Goal: Task Accomplishment & Management: Complete application form

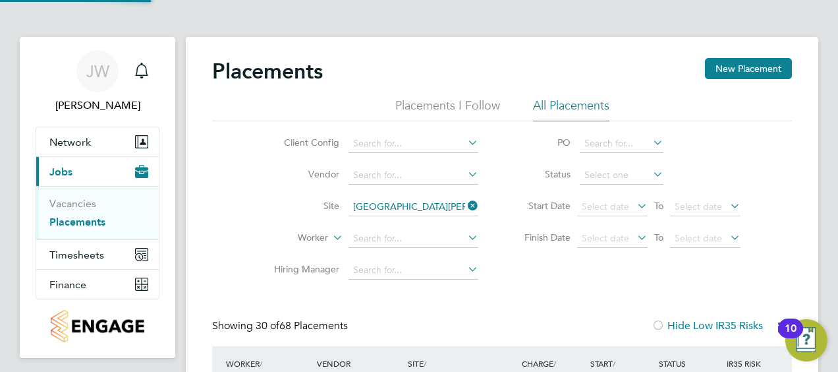
click at [72, 220] on link "Placements" at bounding box center [77, 222] width 56 height 13
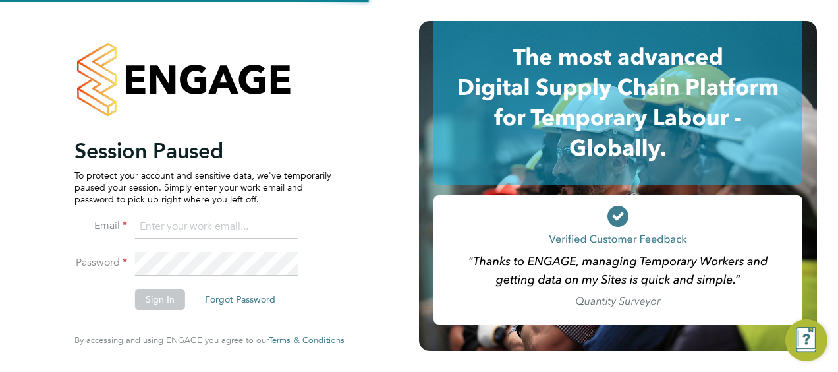
type input "[PERSON_NAME][EMAIL_ADDRESS][DOMAIN_NAME]"
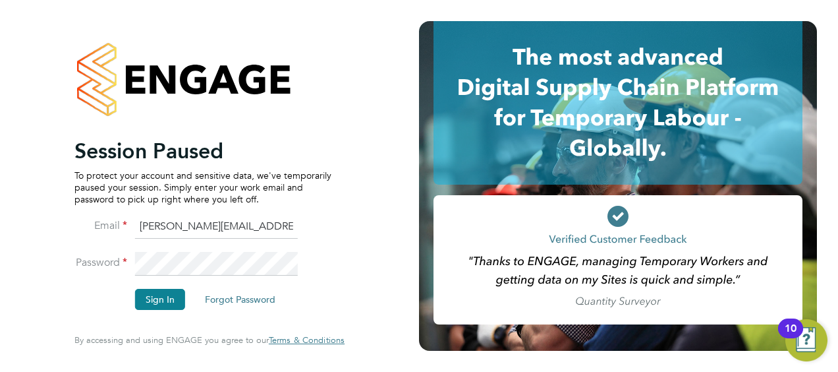
click at [161, 313] on li "Sign In Forgot Password" at bounding box center [202, 306] width 257 height 34
click at [162, 304] on button "Sign In" at bounding box center [160, 299] width 50 height 21
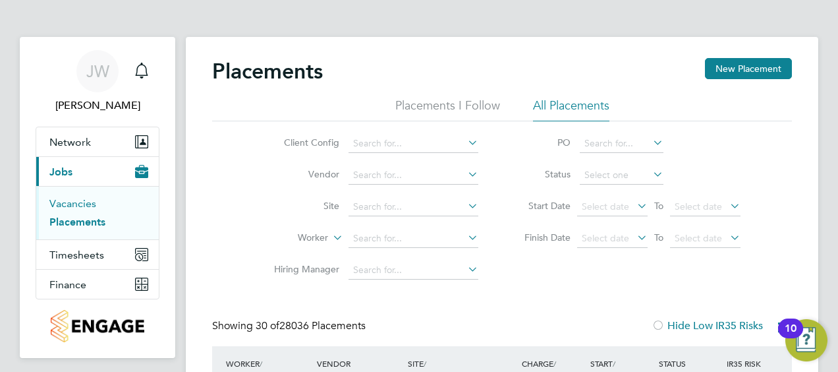
click at [84, 198] on link "Vacancies" at bounding box center [72, 203] width 47 height 13
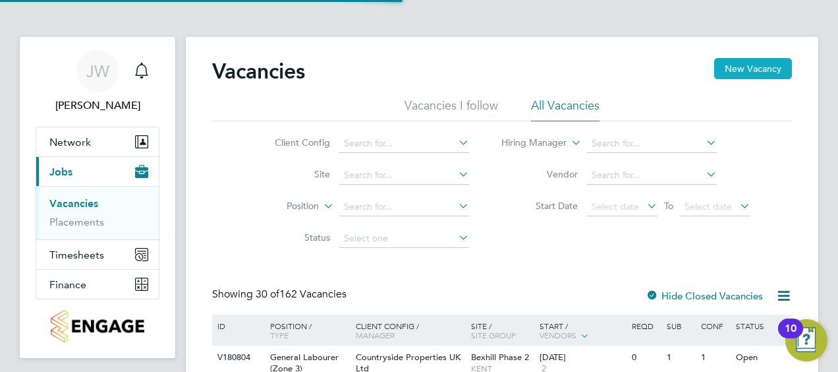
click at [736, 65] on button "New Vacancy" at bounding box center [753, 68] width 78 height 21
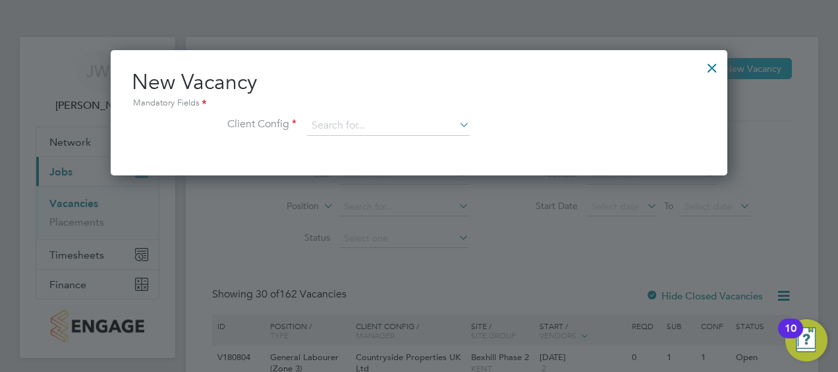
scroll to position [125, 617]
click at [361, 123] on input at bounding box center [388, 126] width 163 height 20
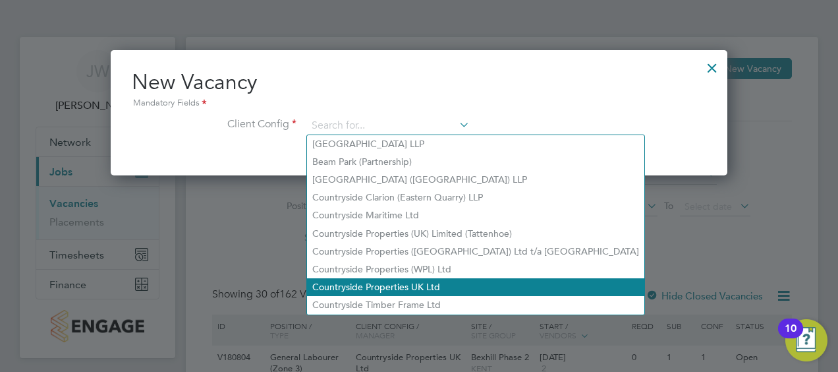
click at [414, 281] on li "Countryside Properties UK Ltd" at bounding box center [475, 287] width 337 height 18
type input "Countryside Properties UK Ltd"
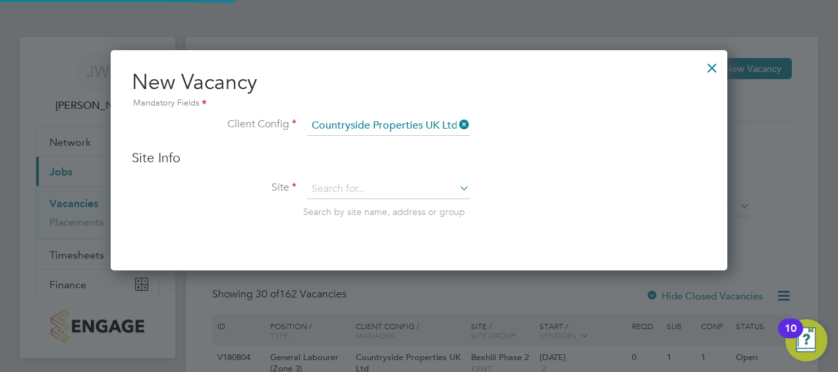
scroll to position [219, 617]
click at [381, 192] on input at bounding box center [388, 189] width 163 height 20
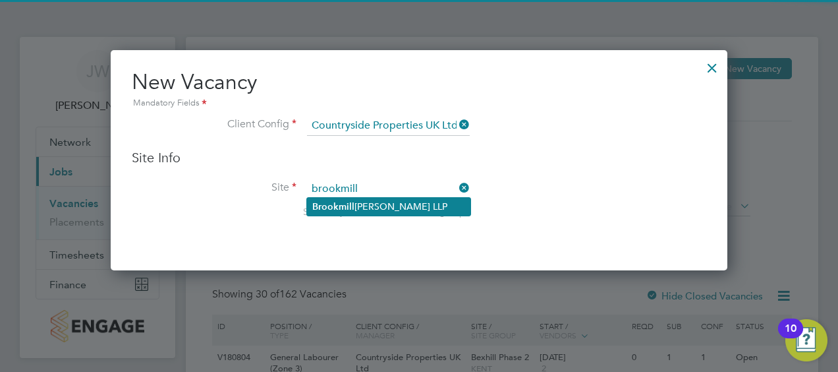
click at [377, 202] on li "Brookmill Meadows LLP" at bounding box center [388, 207] width 163 height 18
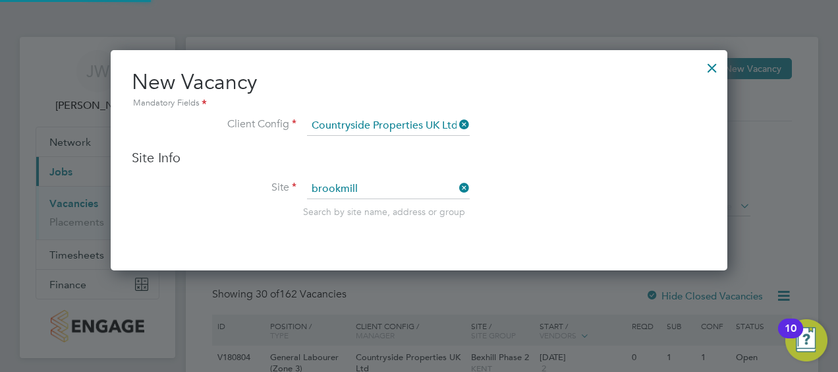
type input "[GEOGRAPHIC_DATA][PERSON_NAME] LLP"
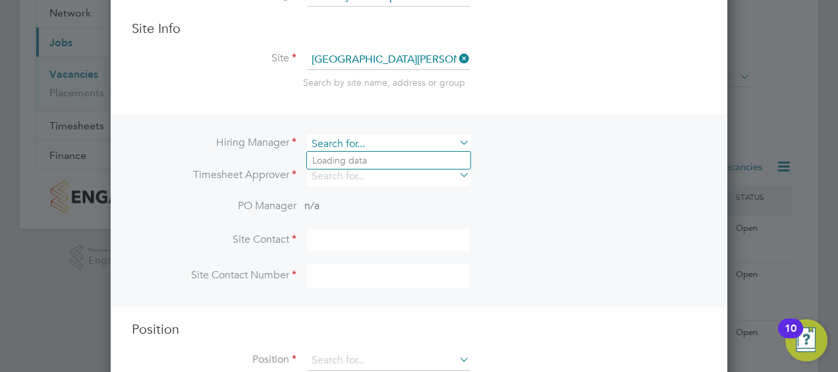
scroll to position [7, 7]
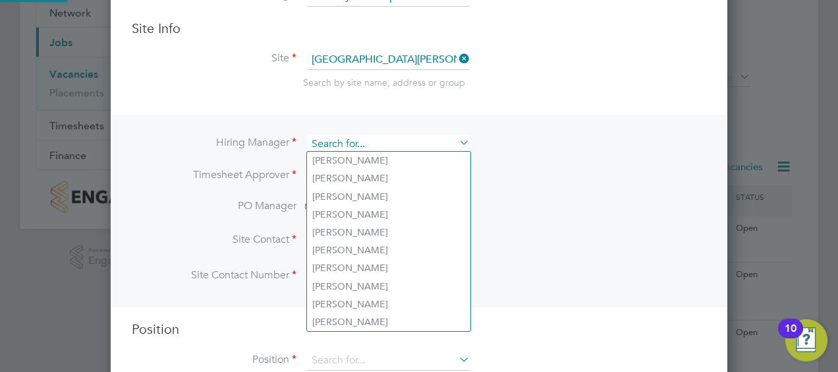
click at [395, 138] on input at bounding box center [388, 143] width 163 height 19
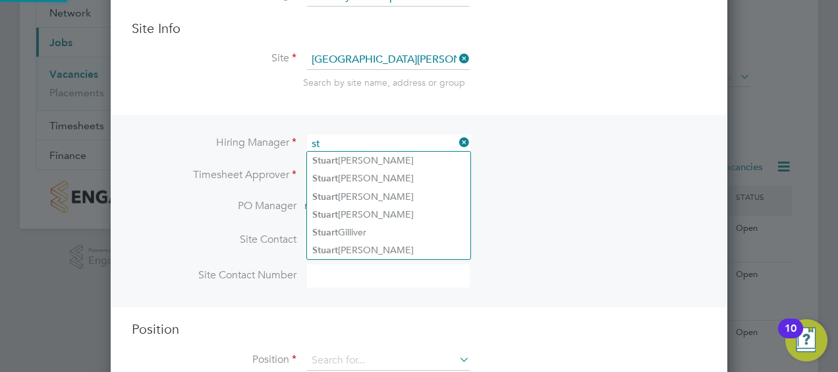
type input "s"
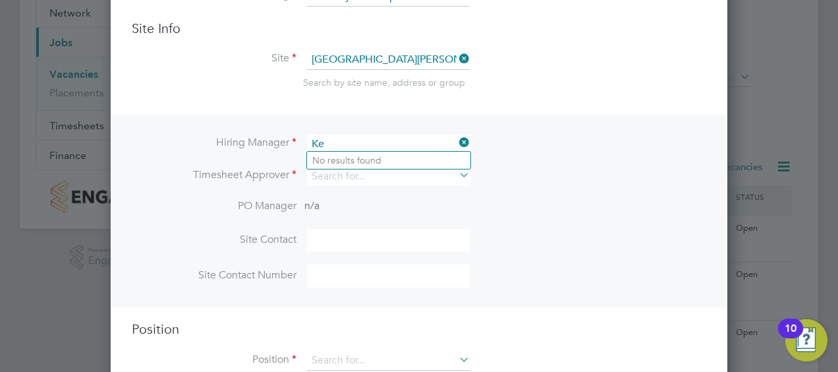
type input "K"
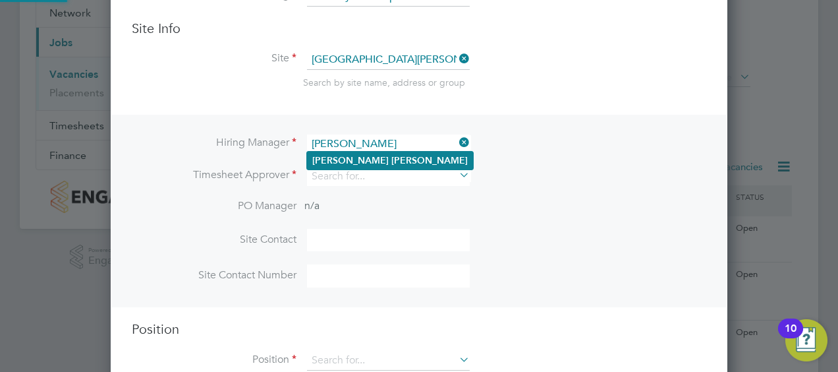
type input "Simon Kirk"
click at [388, 156] on li "Simon Kirk" at bounding box center [390, 161] width 166 height 18
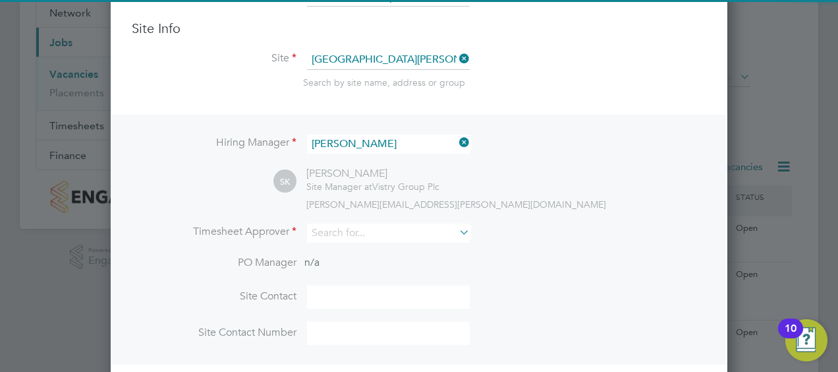
scroll to position [544, 617]
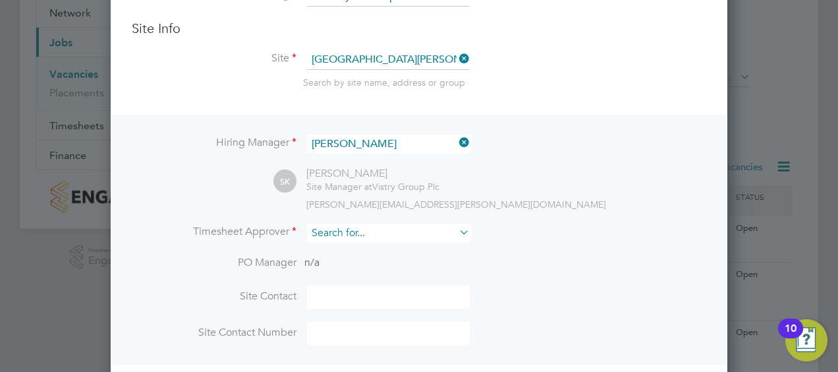
click at [363, 231] on input at bounding box center [388, 232] width 163 height 19
click at [365, 248] on li "Megan Keel ing" at bounding box center [388, 250] width 163 height 18
type input "Megan Keeling"
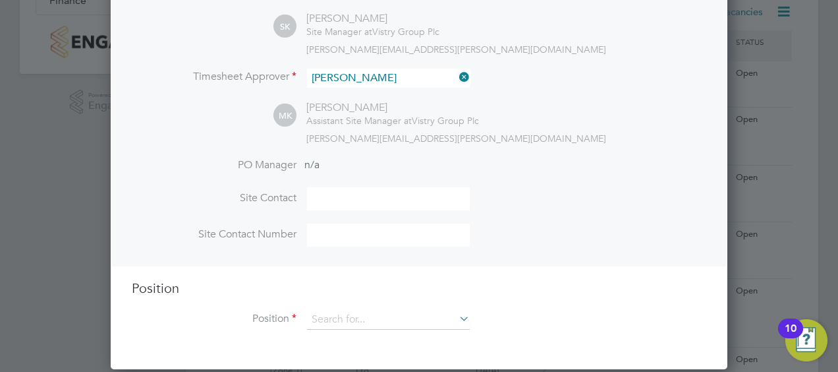
scroll to position [283, 0]
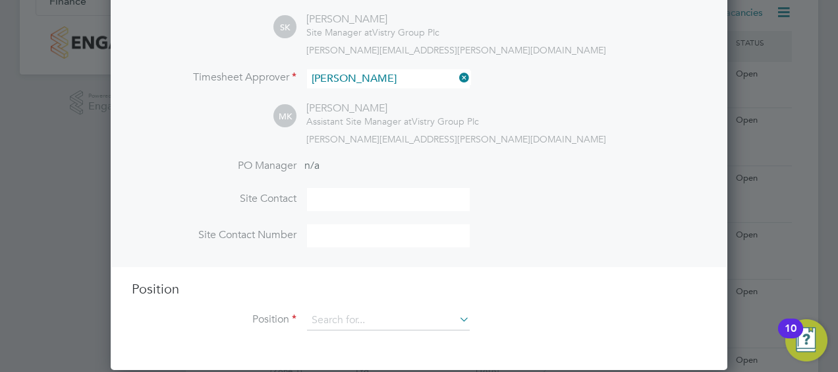
click at [386, 200] on input at bounding box center [388, 199] width 163 height 23
type input "Stuart Taylor"
type input "07923 259274"
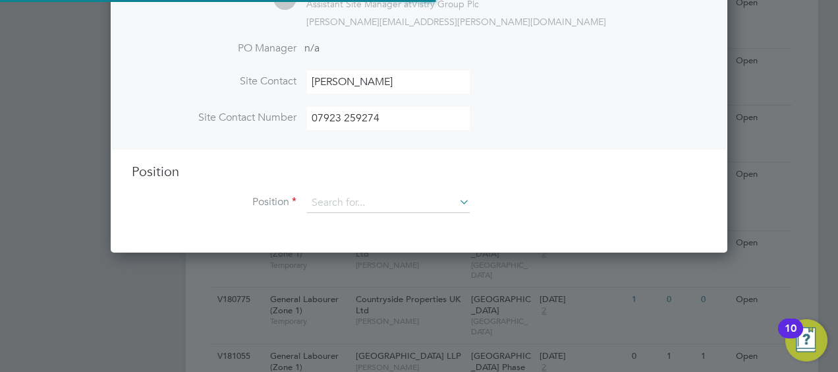
scroll to position [430, 0]
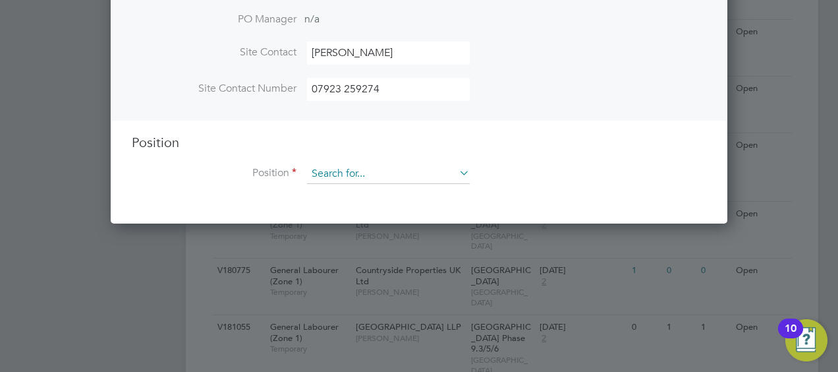
click at [382, 178] on input at bounding box center [388, 174] width 163 height 20
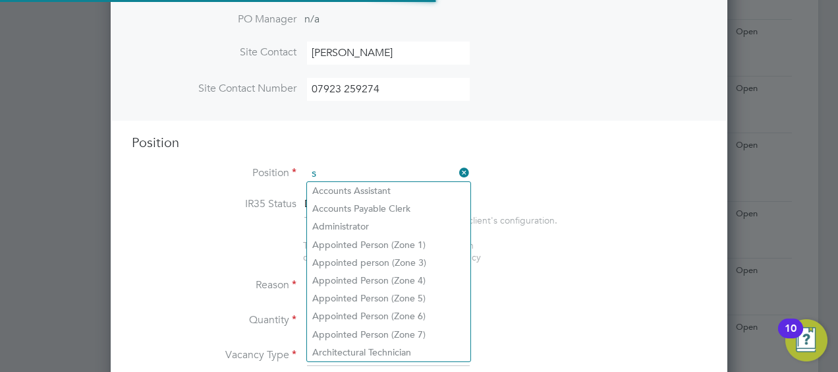
scroll to position [1885, 617]
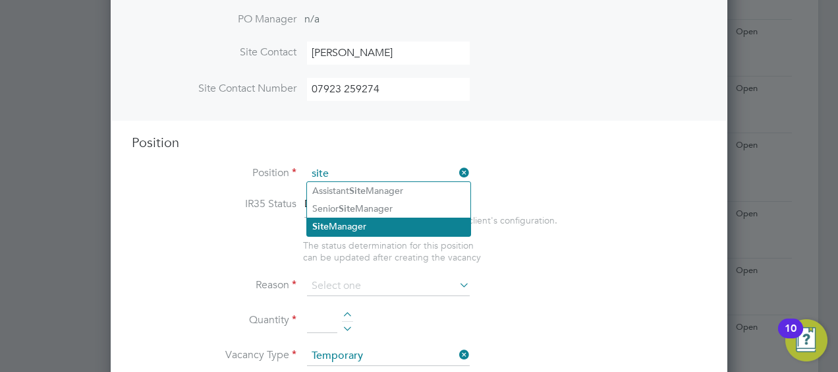
click at [376, 223] on li "Site Manager" at bounding box center [388, 226] width 163 height 18
type input "Site Manager"
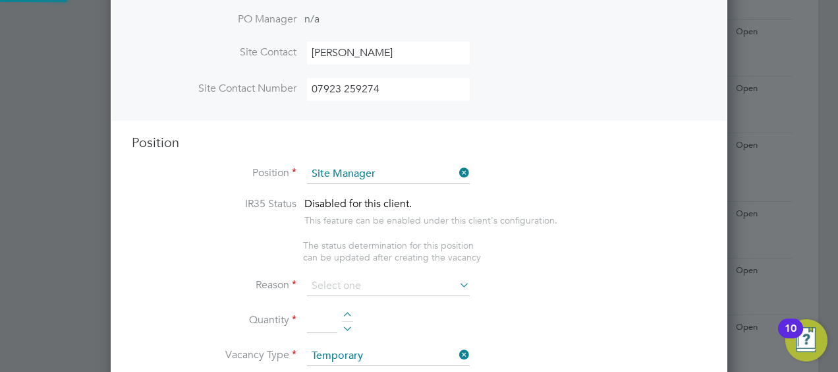
type textarea "• Ensures that works are carried out in accordance with the contract informatio…"
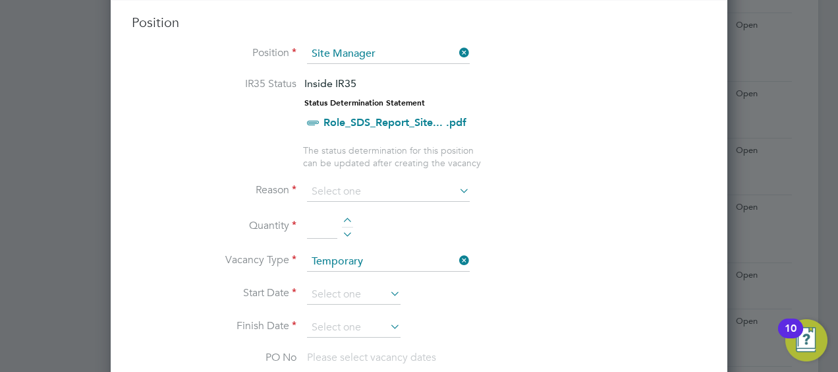
scroll to position [576, 0]
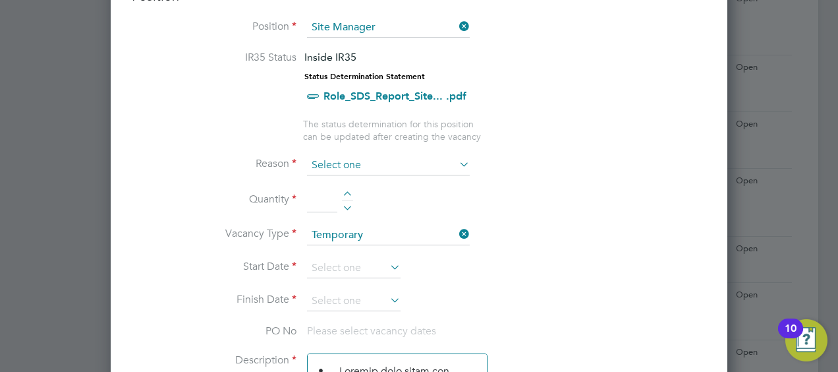
click at [373, 169] on input at bounding box center [388, 166] width 163 height 20
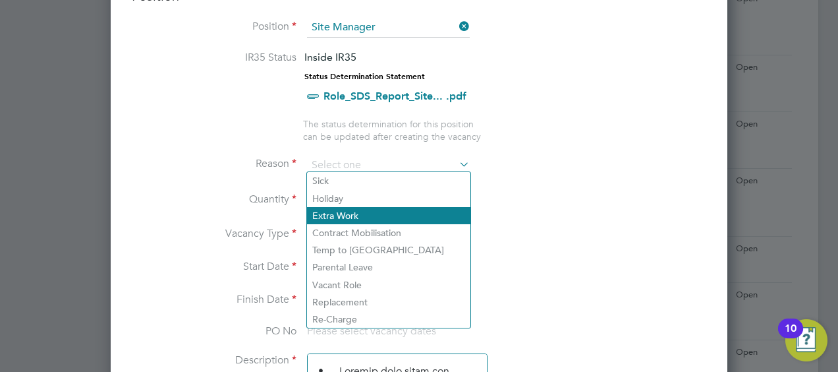
click at [357, 212] on li "Extra Work" at bounding box center [388, 215] width 163 height 17
type input "Extra Work"
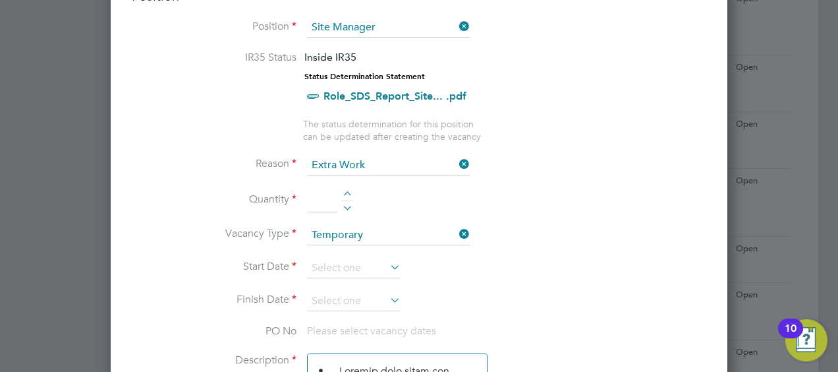
click at [344, 205] on div at bounding box center [347, 205] width 11 height 9
type input "1"
click at [341, 262] on input at bounding box center [354, 268] width 94 height 20
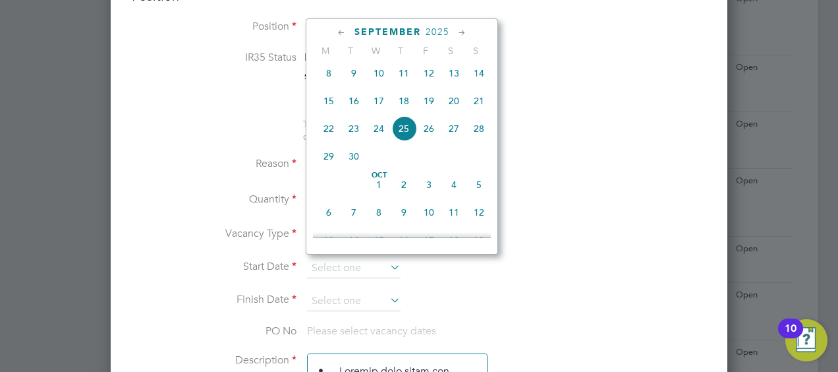
click at [333, 138] on span "22" at bounding box center [328, 128] width 25 height 25
type input "22 Sep 2025"
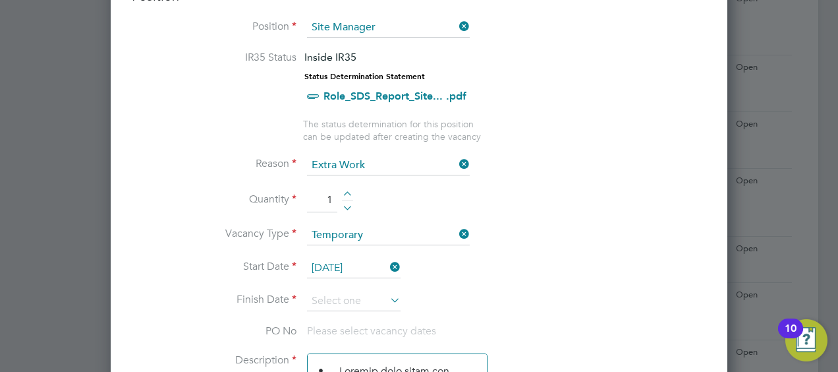
click at [388, 293] on icon at bounding box center [388, 300] width 0 height 18
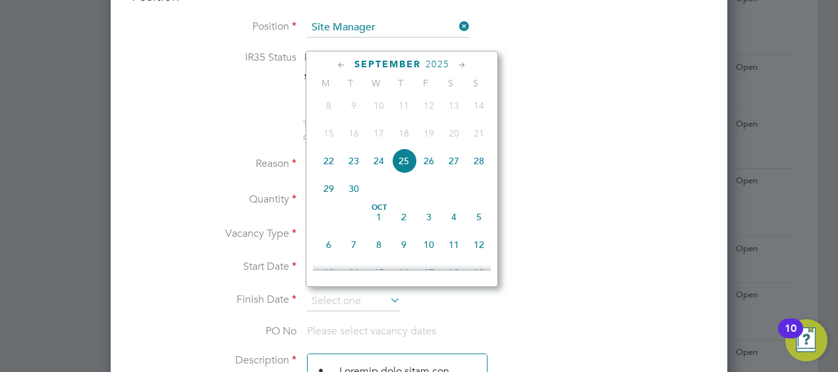
click at [461, 63] on icon at bounding box center [462, 65] width 13 height 14
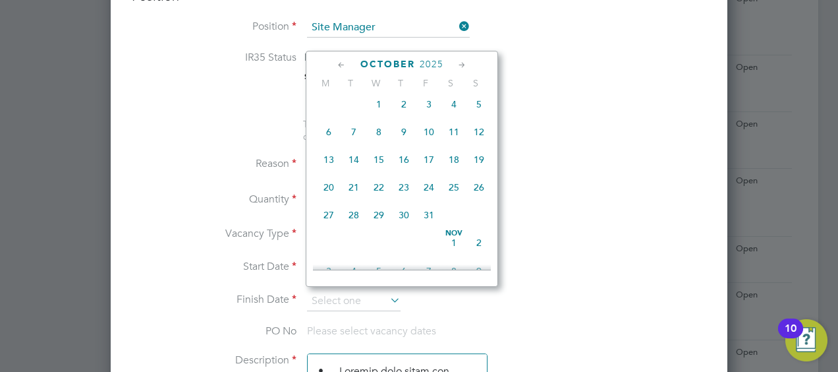
click at [431, 221] on span "31" at bounding box center [429, 214] width 25 height 25
type input "31 Oct 2025"
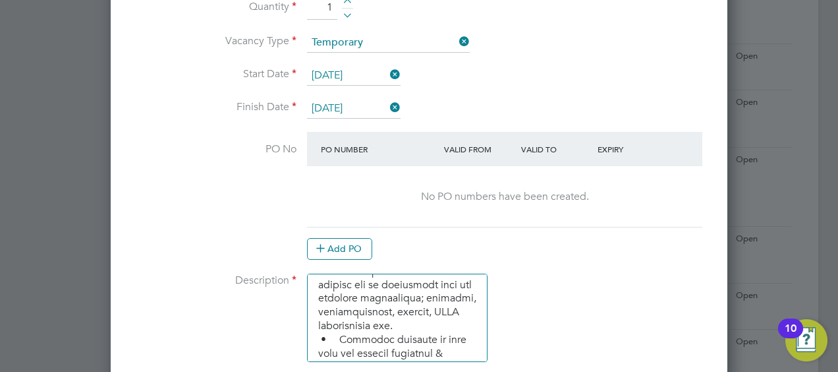
scroll to position [12, 0]
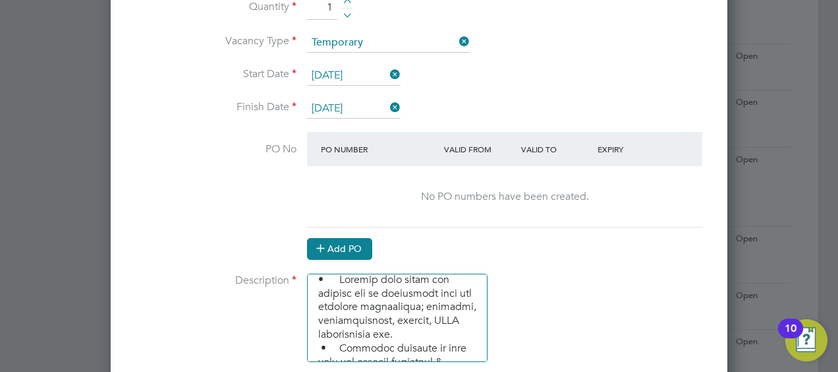
click at [363, 246] on button "Add PO" at bounding box center [339, 248] width 65 height 21
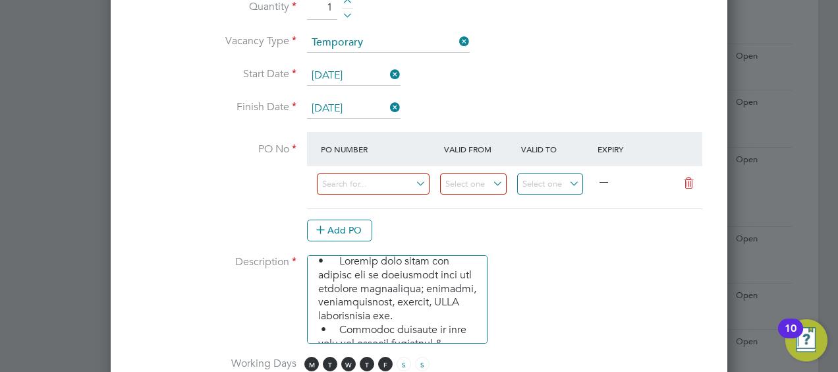
click at [403, 171] on div at bounding box center [379, 187] width 123 height 32
click at [399, 174] on input at bounding box center [373, 184] width 113 height 22
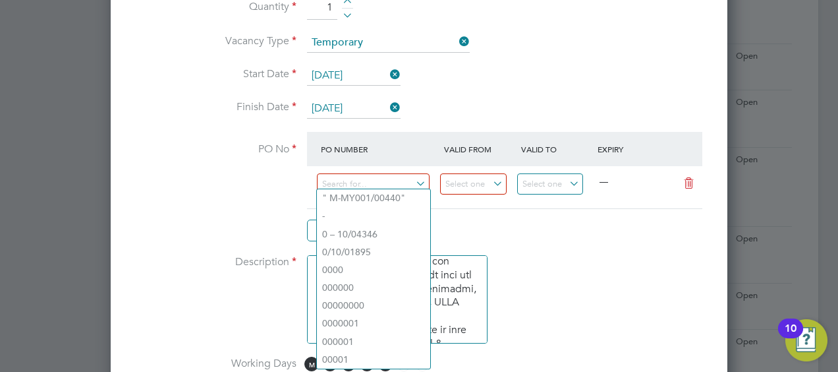
click at [511, 261] on li "Description" at bounding box center [419, 305] width 575 height 101
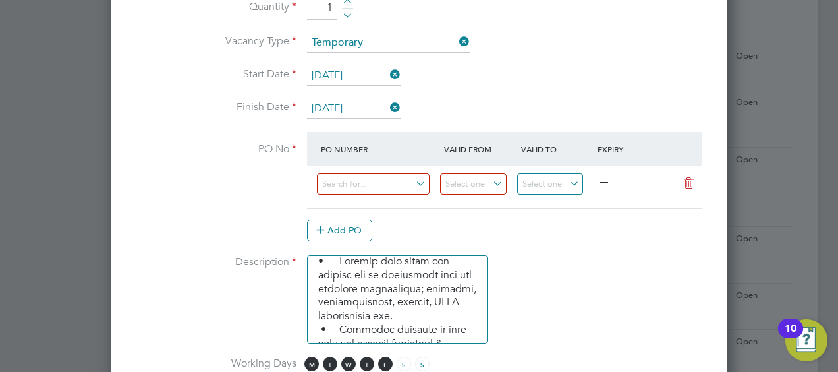
click at [687, 178] on icon at bounding box center [689, 183] width 16 height 11
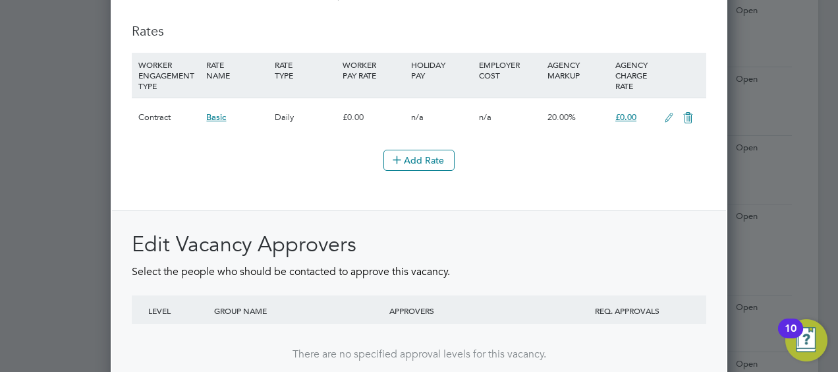
scroll to position [1698, 0]
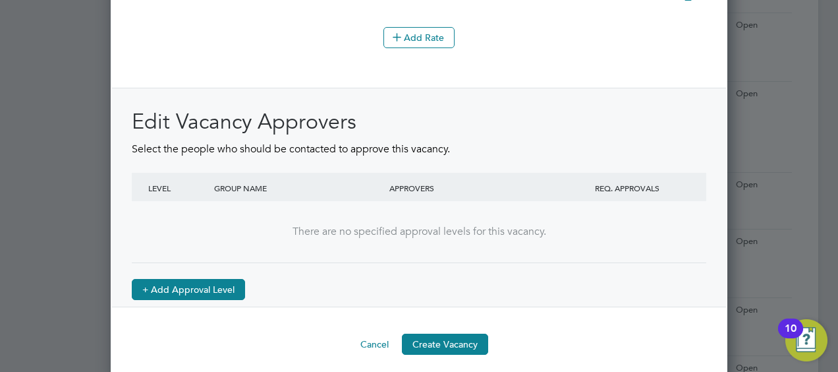
click at [207, 279] on button "+ Add Approval Level" at bounding box center [188, 289] width 113 height 21
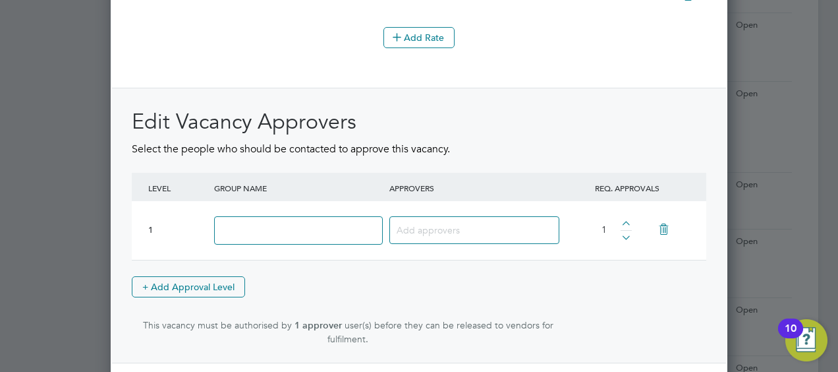
click at [666, 217] on icon at bounding box center [663, 229] width 23 height 30
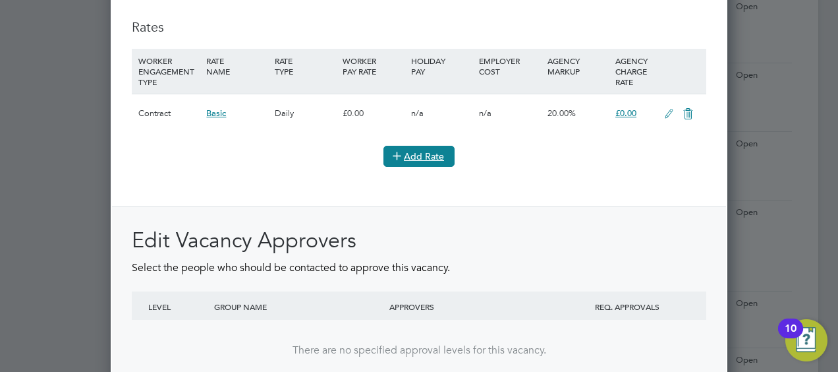
click at [431, 146] on button "Add Rate" at bounding box center [419, 156] width 71 height 21
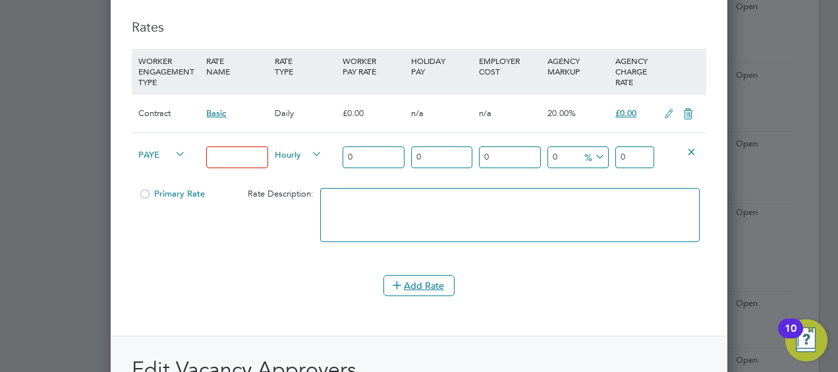
click at [687, 146] on icon at bounding box center [692, 151] width 10 height 10
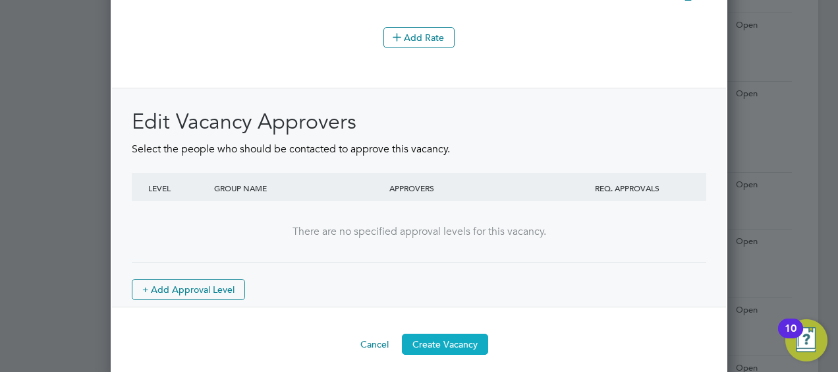
click at [447, 335] on button "Create Vacancy" at bounding box center [445, 343] width 86 height 21
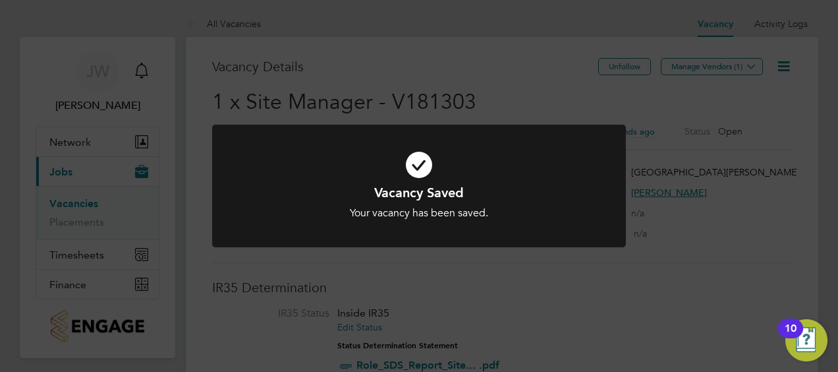
click at [763, 96] on div "Vacancy Saved Your vacancy has been saved. Cancel Okay" at bounding box center [419, 186] width 838 height 372
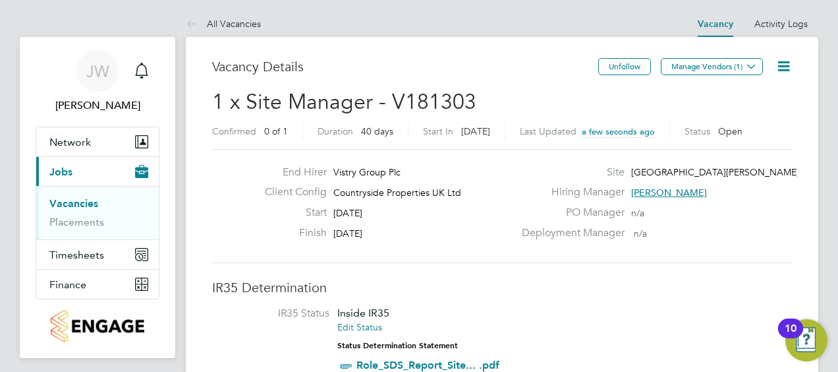
click at [782, 67] on icon at bounding box center [784, 66] width 16 height 16
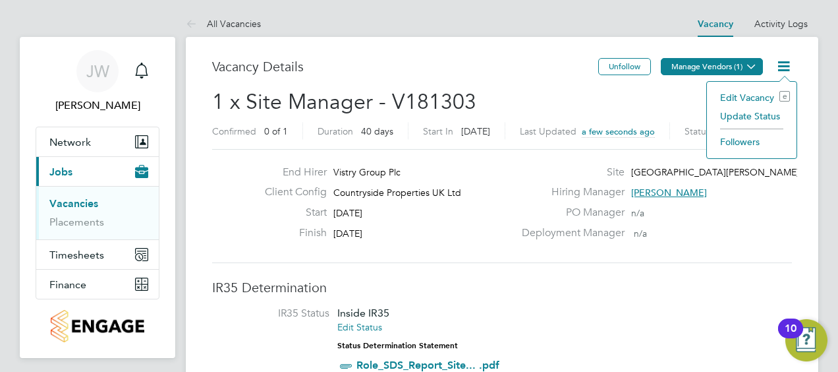
click at [737, 65] on button "Manage Vendors (1)" at bounding box center [712, 66] width 102 height 17
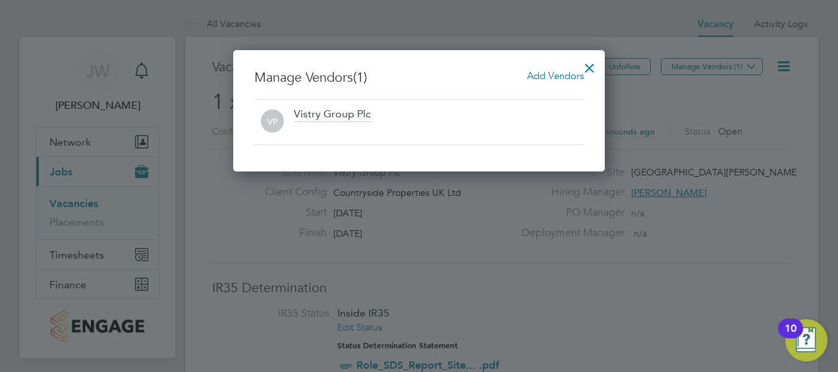
click at [552, 78] on span "Add Vendors" at bounding box center [555, 75] width 57 height 13
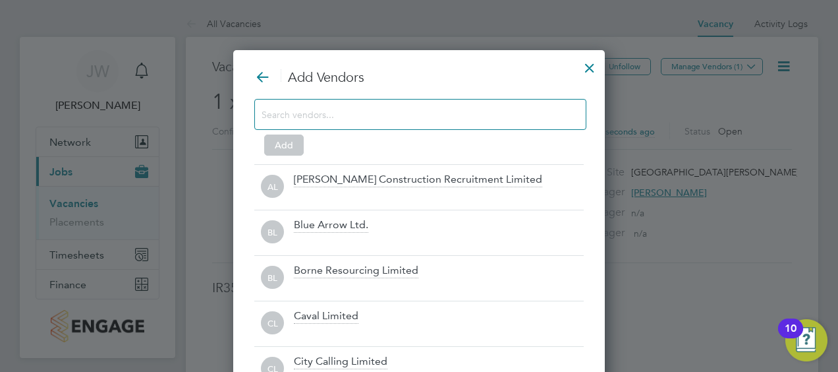
click at [504, 108] on input at bounding box center [410, 113] width 297 height 17
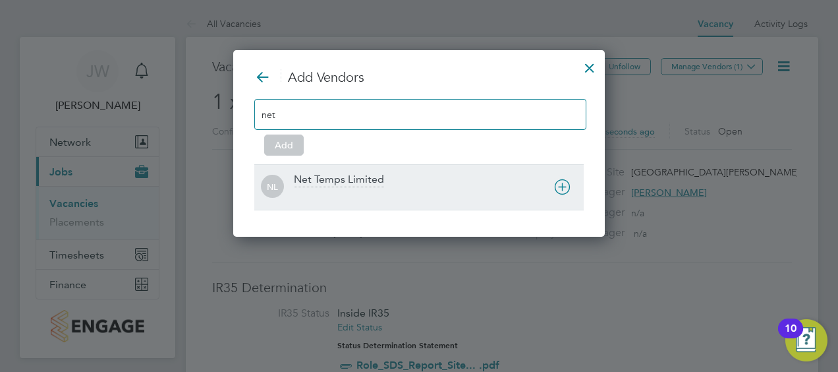
type input "net"
click at [366, 186] on div "Net Temps Limited" at bounding box center [339, 180] width 90 height 14
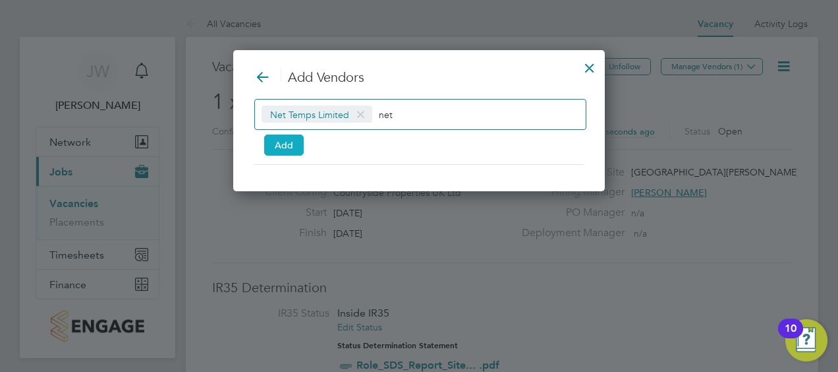
click at [283, 144] on button "Add" at bounding box center [284, 144] width 40 height 21
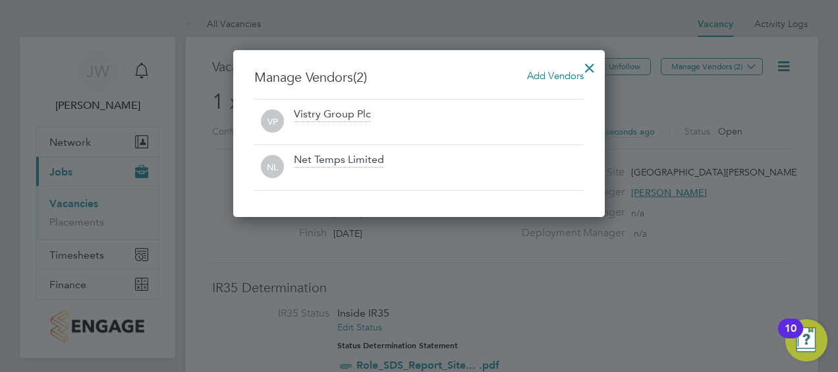
click at [593, 69] on div at bounding box center [590, 65] width 24 height 24
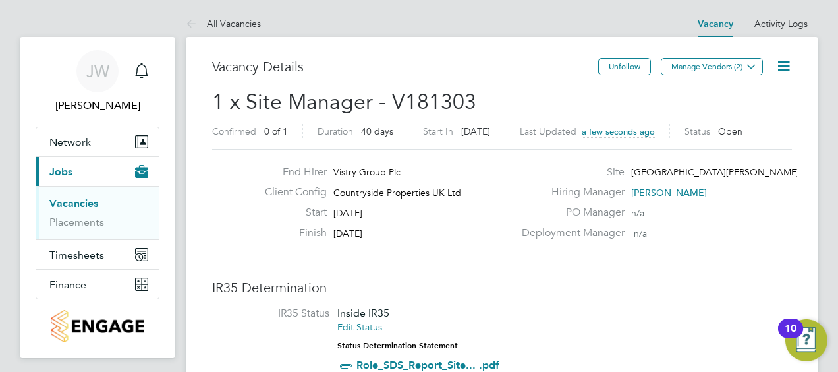
click at [91, 202] on link "Vacancies" at bounding box center [73, 203] width 49 height 13
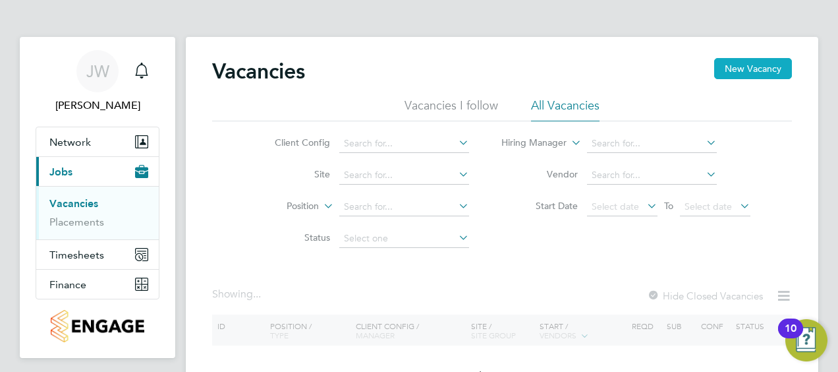
click at [741, 69] on button "New Vacancy" at bounding box center [753, 68] width 78 height 21
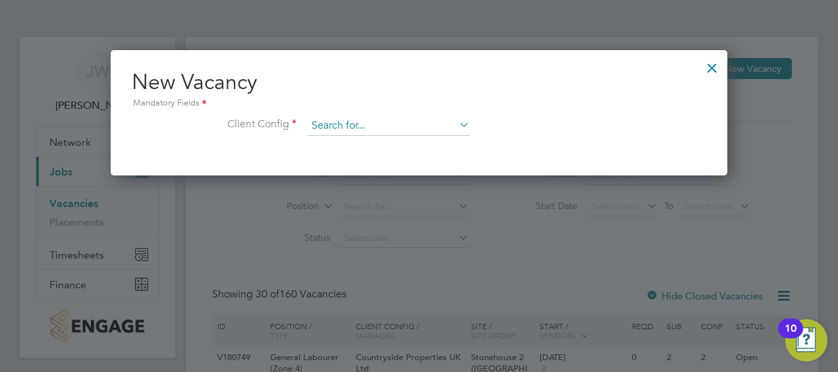
click at [372, 130] on input at bounding box center [388, 126] width 163 height 20
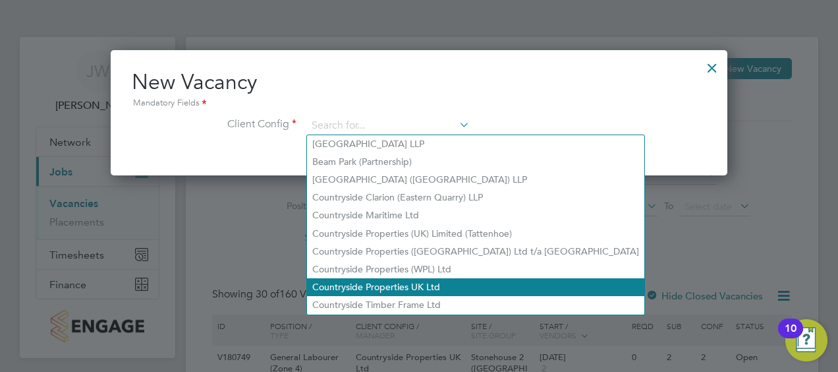
click at [416, 287] on li "Countryside Properties UK Ltd" at bounding box center [475, 287] width 337 height 18
type input "Countryside Properties UK Ltd"
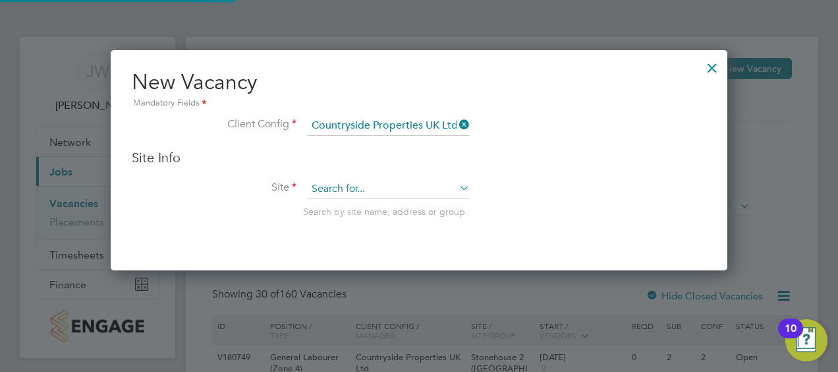
click at [364, 196] on input at bounding box center [388, 189] width 163 height 20
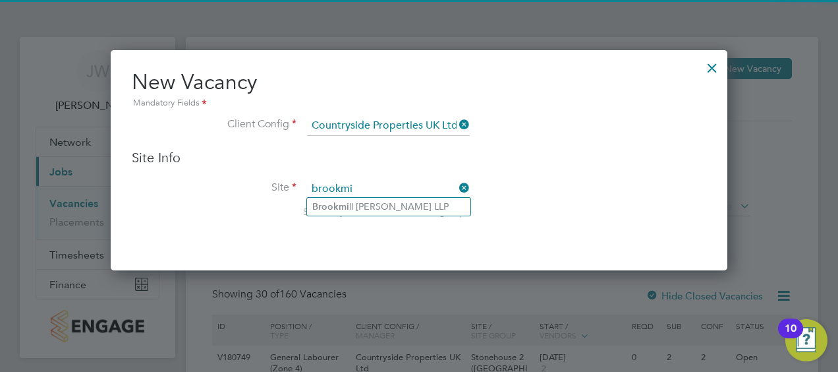
click at [364, 196] on input "brookmi" at bounding box center [388, 189] width 163 height 20
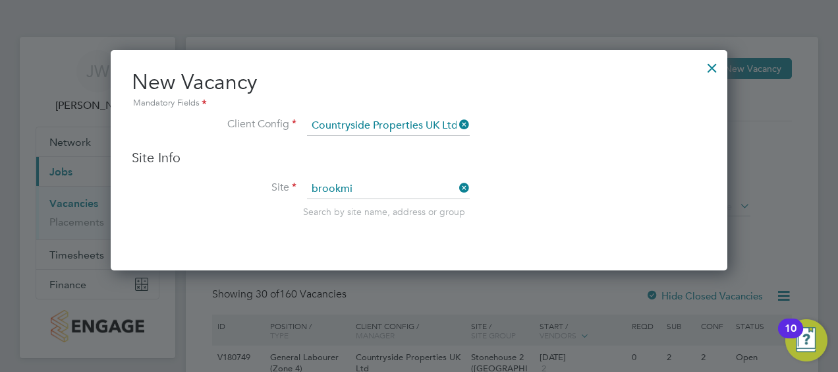
click at [362, 200] on li "Brookmi ll Meadows LLP" at bounding box center [388, 207] width 163 height 18
type input "[GEOGRAPHIC_DATA][PERSON_NAME] LLP"
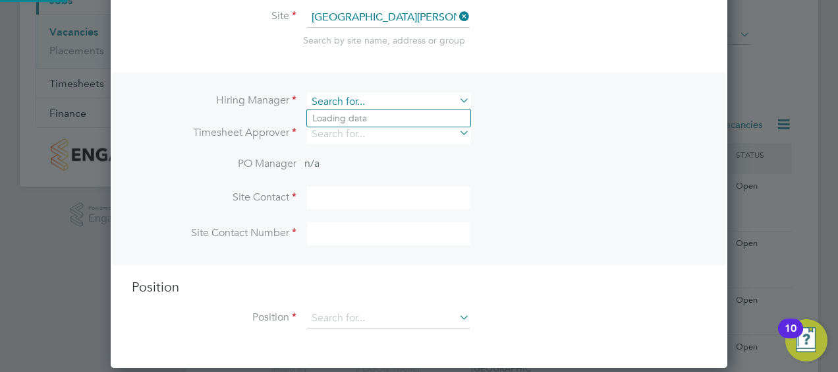
click at [395, 97] on input at bounding box center [388, 101] width 163 height 19
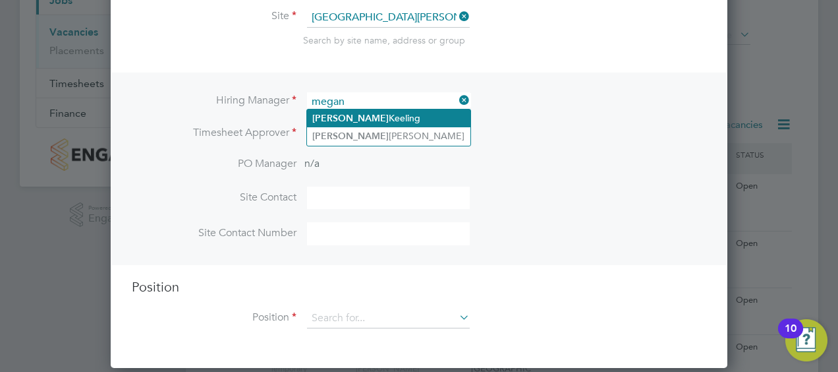
click at [387, 115] on li "Megan Keeling" at bounding box center [388, 118] width 163 height 18
type input "Megan Keeling"
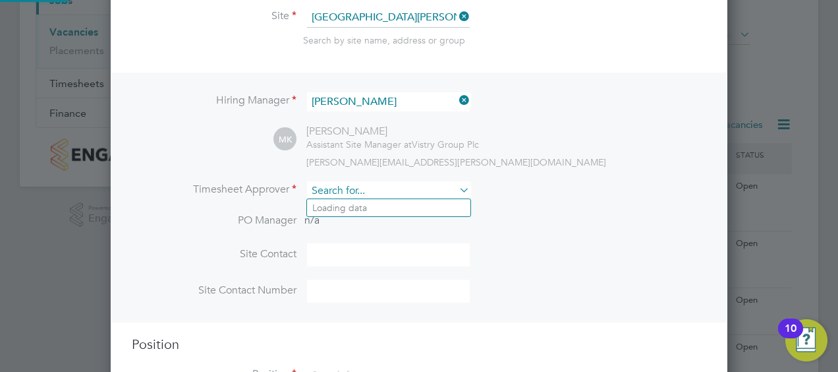
click at [351, 194] on input at bounding box center [388, 190] width 163 height 19
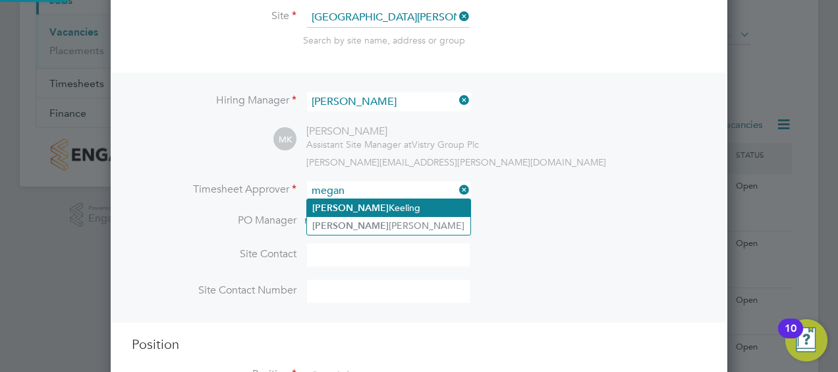
click at [352, 206] on li "Megan Keeling" at bounding box center [388, 208] width 163 height 18
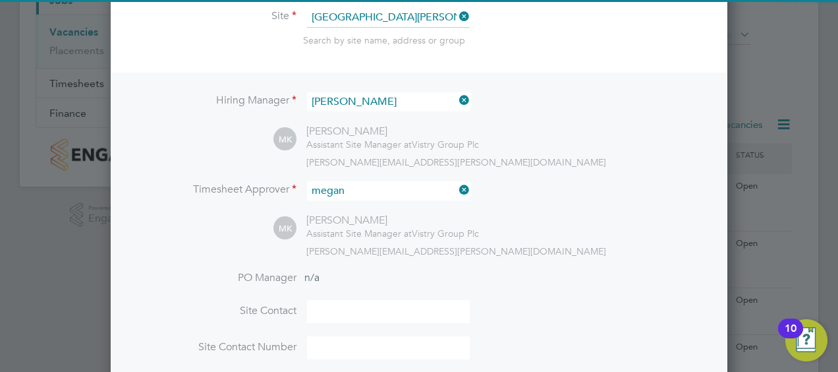
type input "Megan Keeling"
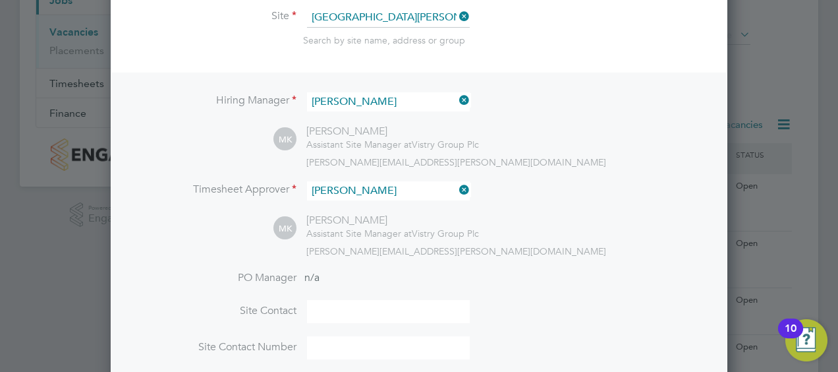
click at [341, 308] on input at bounding box center [388, 311] width 163 height 23
type input "Stuart Taylor"
type input "07923 259274"
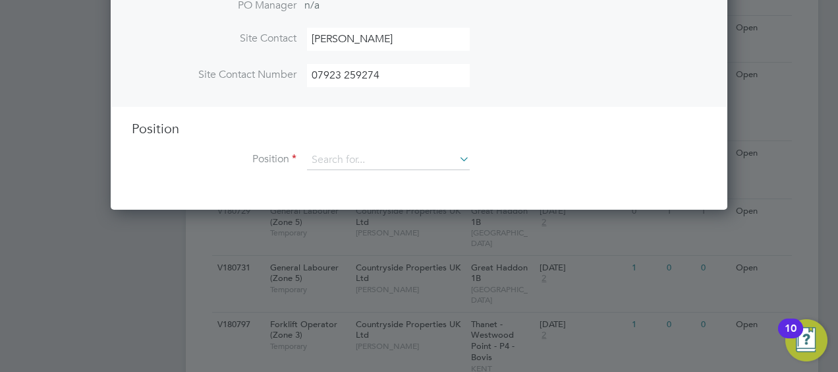
scroll to position [443, 0]
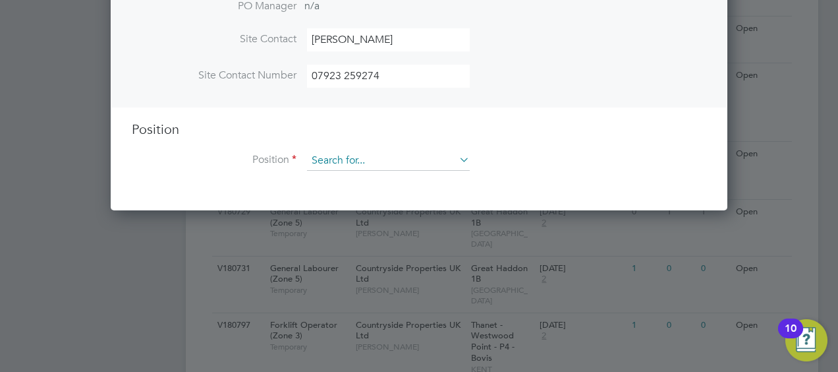
click at [374, 165] on input at bounding box center [388, 161] width 163 height 20
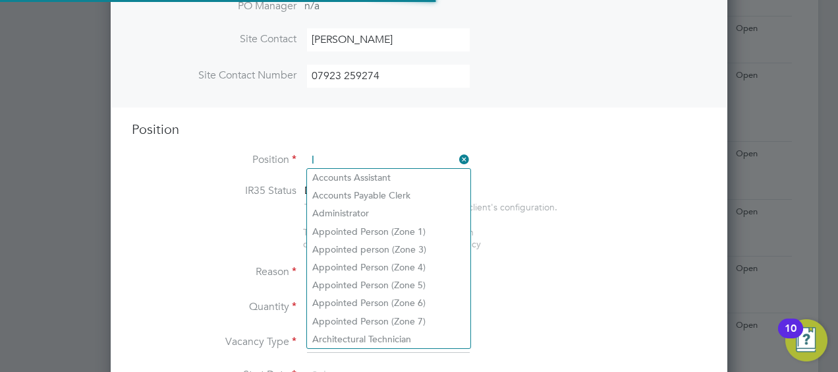
scroll to position [1885, 617]
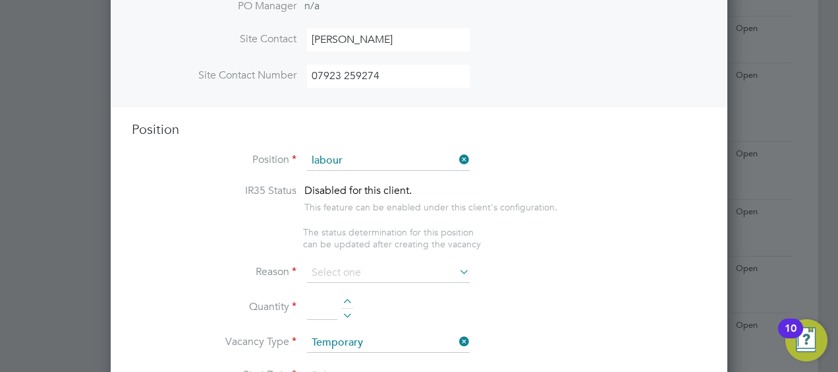
click at [390, 244] on li "General Labour er (Zone 5)" at bounding box center [388, 250] width 163 height 18
type input "General Labourer (Zone 5)"
type textarea "- General labouring duties - Supporting the trades on site - Moving materials a…"
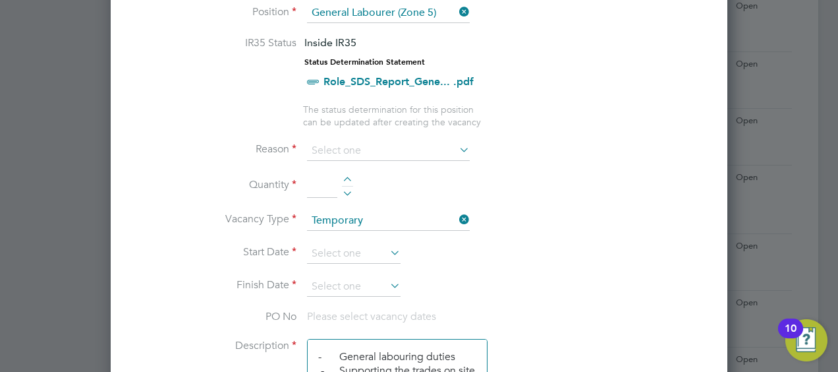
scroll to position [598, 0]
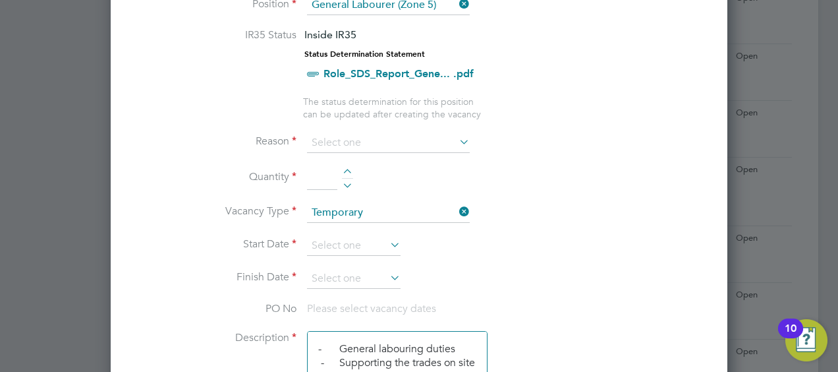
click at [344, 181] on div at bounding box center [347, 183] width 11 height 9
click at [347, 169] on div at bounding box center [347, 173] width 11 height 9
type input "2"
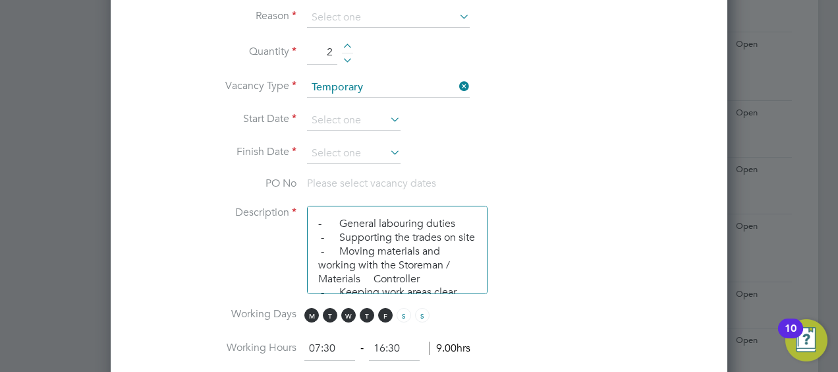
scroll to position [723, 0]
click at [343, 112] on input at bounding box center [354, 121] width 94 height 20
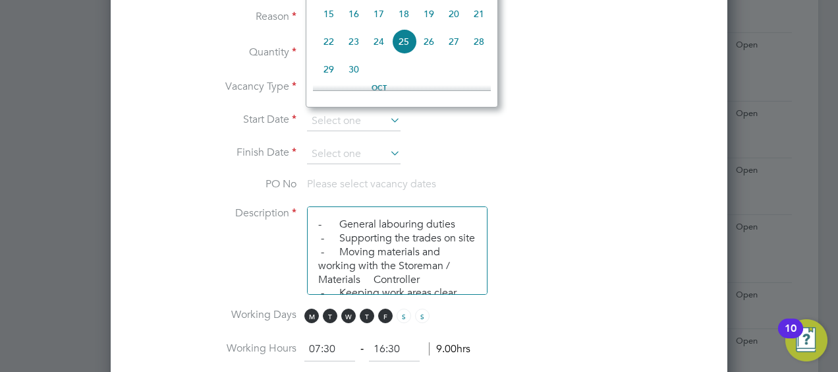
scroll to position [421, 0]
click at [336, 43] on span "22" at bounding box center [328, 40] width 25 height 25
type input "22 Sep 2025"
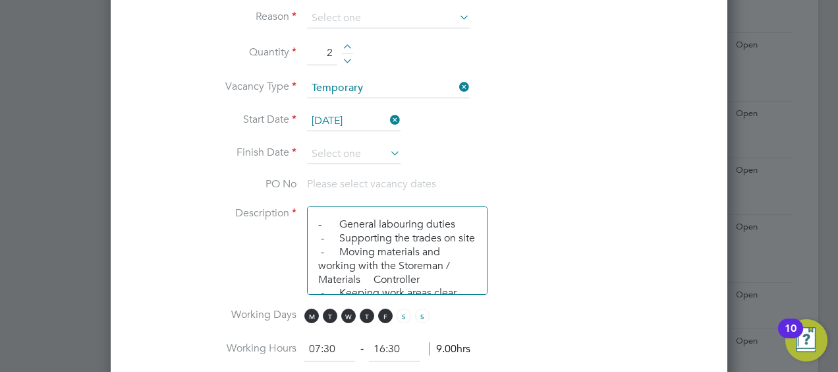
click at [388, 146] on icon at bounding box center [388, 153] width 0 height 18
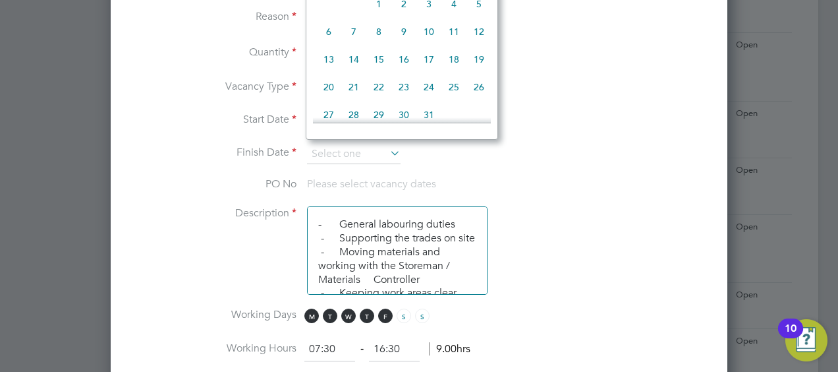
scroll to position [553, 0]
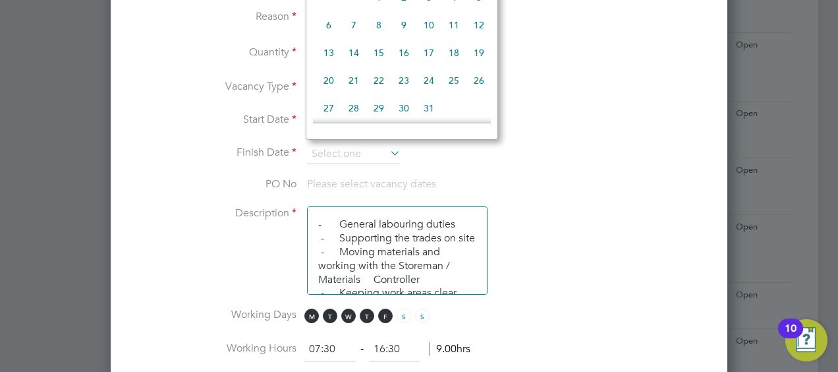
click at [426, 114] on span "31" at bounding box center [429, 108] width 25 height 25
type input "31 Oct 2025"
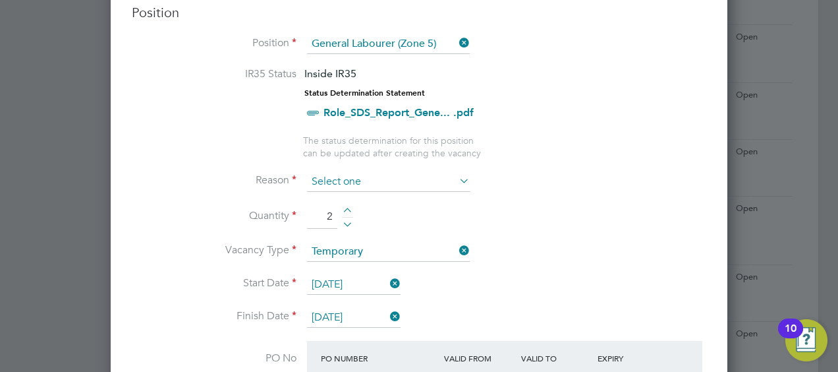
click at [353, 178] on input at bounding box center [388, 182] width 163 height 20
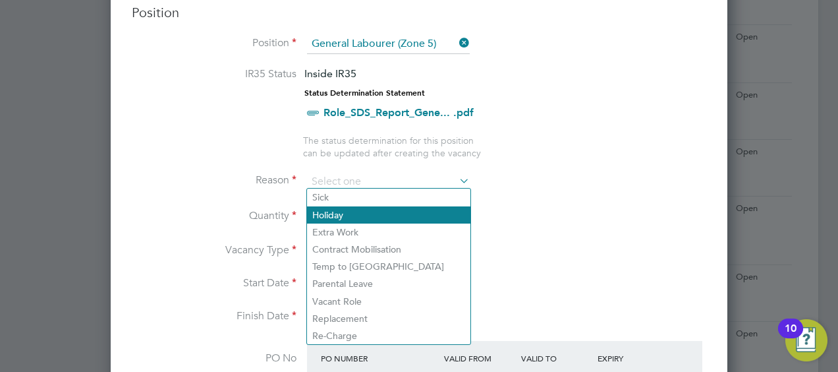
click at [349, 222] on li "Holiday" at bounding box center [388, 214] width 163 height 17
type input "Holiday"
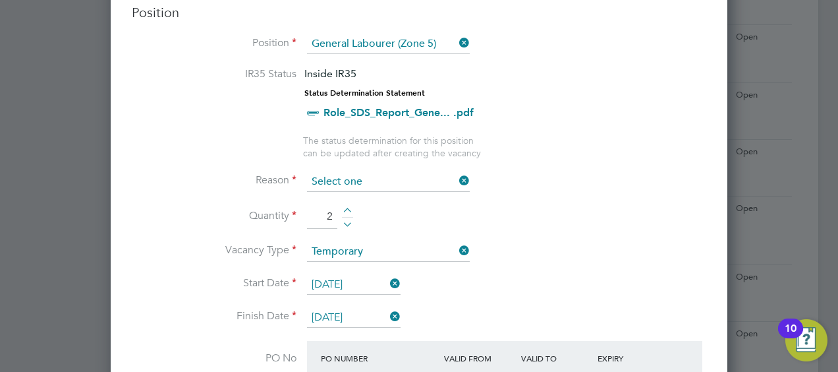
click at [359, 185] on input at bounding box center [388, 182] width 163 height 20
click at [353, 235] on li "Extra Work" at bounding box center [388, 231] width 163 height 17
type input "Extra Work"
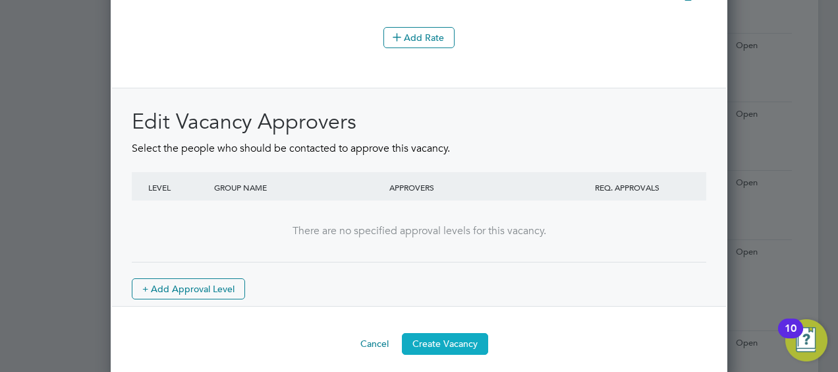
click at [467, 338] on button "Create Vacancy" at bounding box center [445, 343] width 86 height 21
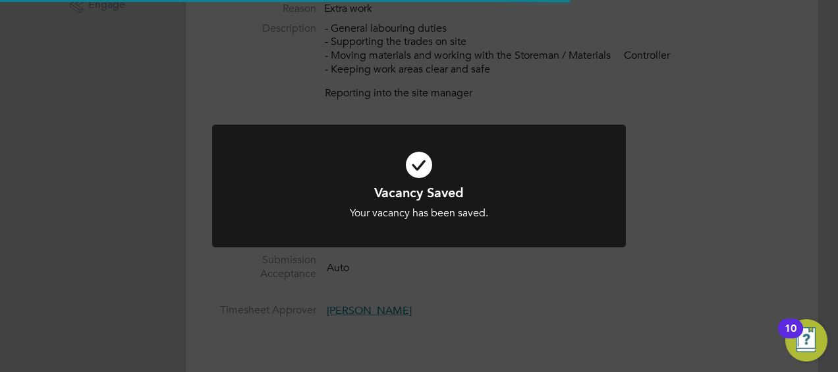
scroll to position [33, 0]
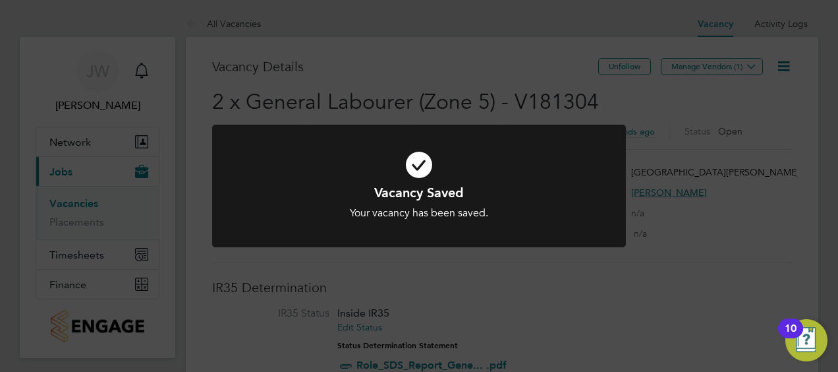
click at [620, 100] on div "Vacancy Saved Your vacancy has been saved. Cancel Okay" at bounding box center [419, 186] width 838 height 372
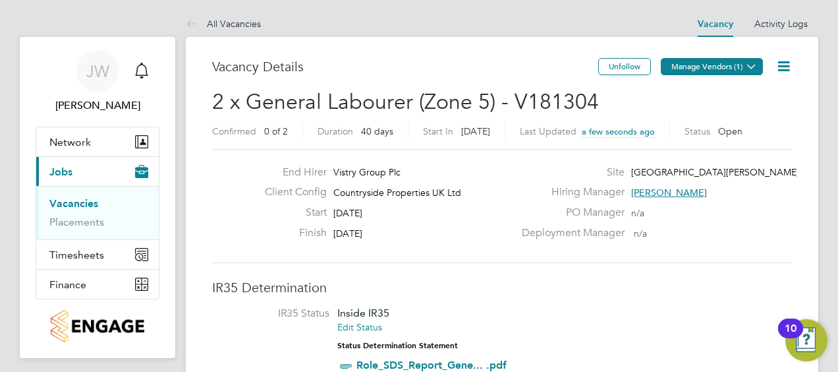
click at [718, 66] on button "Manage Vendors (1)" at bounding box center [712, 66] width 102 height 17
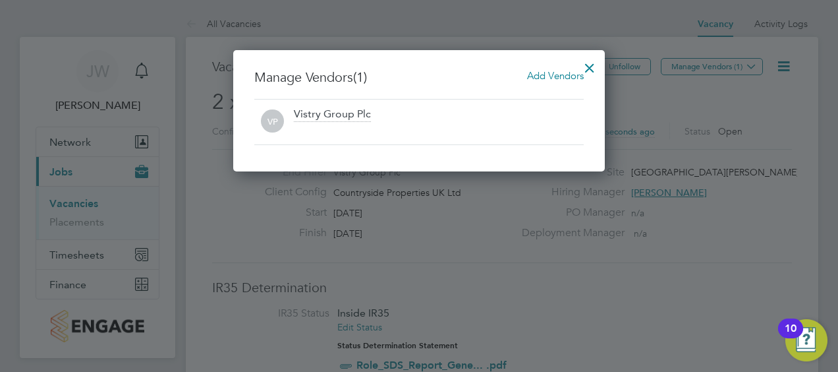
click at [552, 74] on span "Add Vendors" at bounding box center [555, 75] width 57 height 13
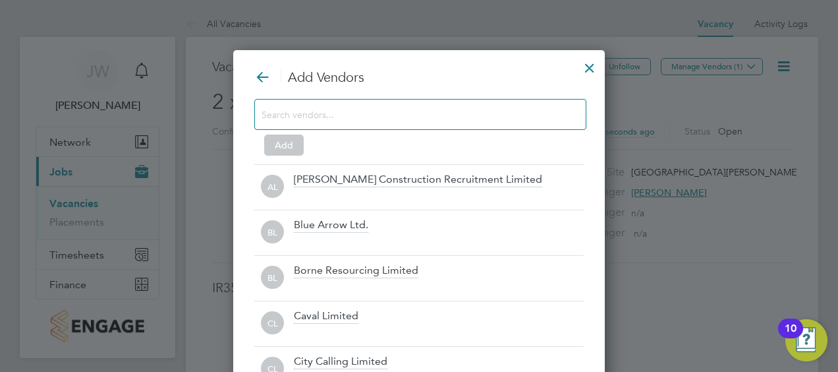
click at [405, 113] on input at bounding box center [410, 113] width 297 height 17
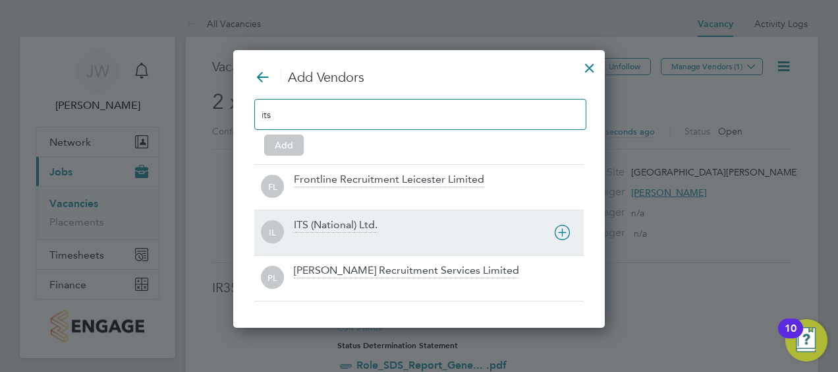
type input "its"
click at [352, 224] on div "ITS (National) Ltd." at bounding box center [336, 225] width 84 height 14
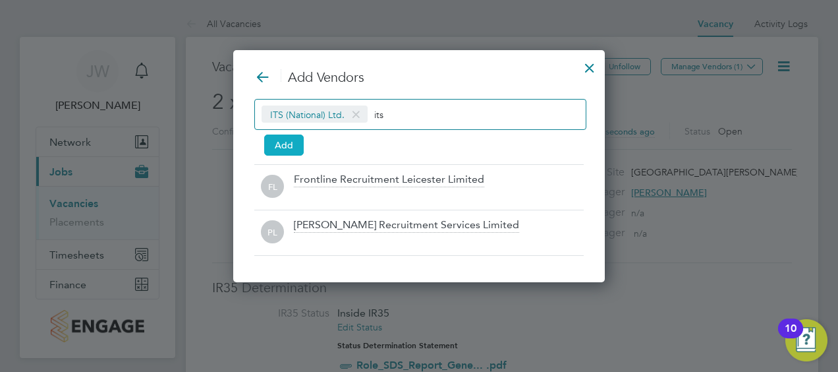
click at [298, 148] on button "Add" at bounding box center [284, 144] width 40 height 21
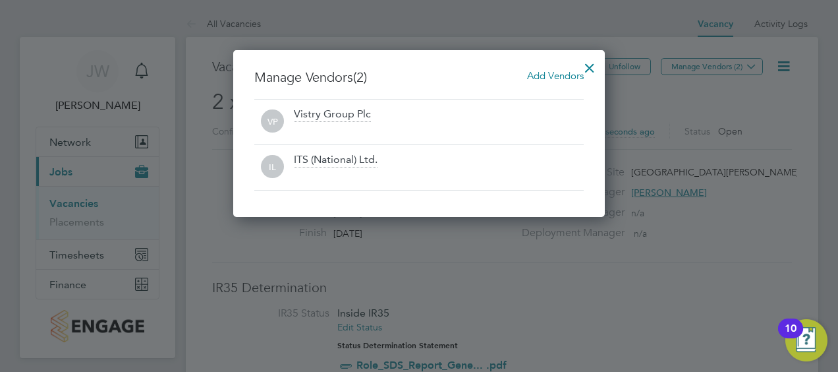
click at [594, 70] on div at bounding box center [590, 65] width 24 height 24
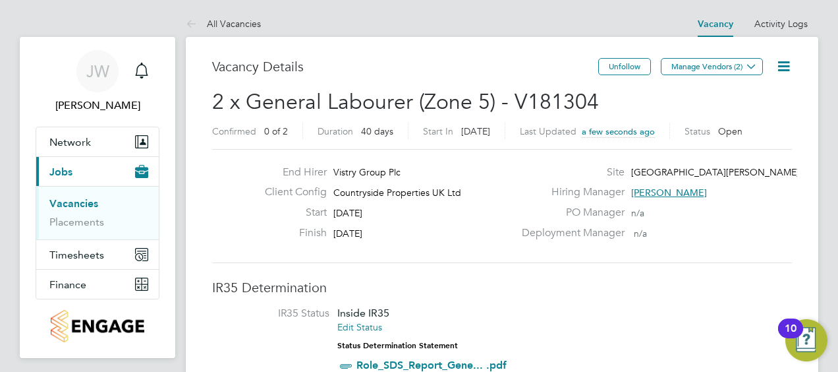
click at [66, 198] on link "Vacancies" at bounding box center [73, 203] width 49 height 13
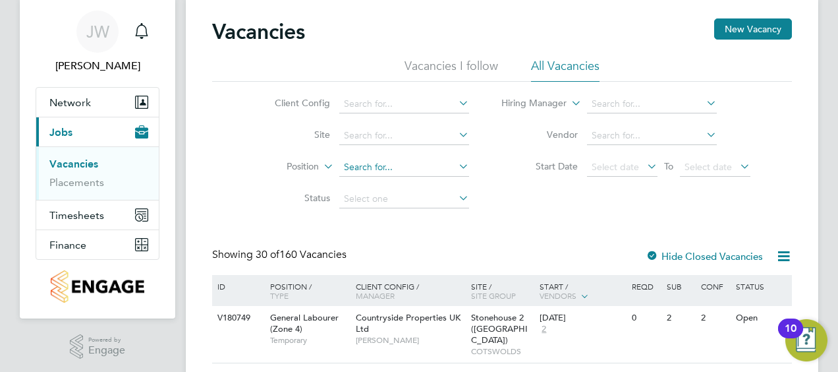
click at [372, 169] on input at bounding box center [404, 167] width 130 height 18
click at [370, 138] on input at bounding box center [404, 136] width 130 height 18
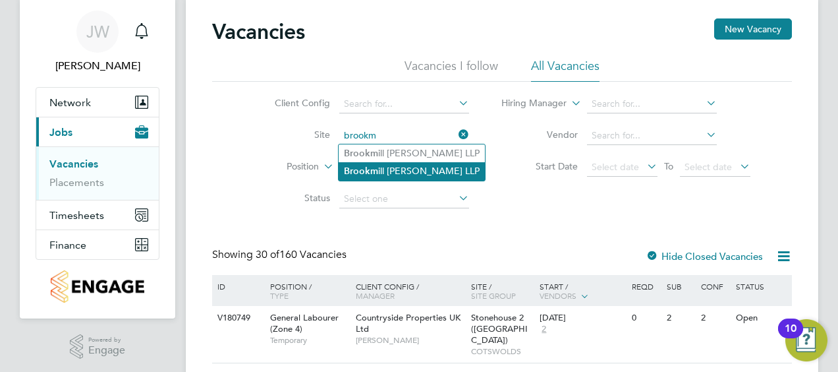
click at [401, 166] on li "Brookm ill Meadows LLP" at bounding box center [412, 171] width 146 height 18
type input "[GEOGRAPHIC_DATA][PERSON_NAME] LLP"
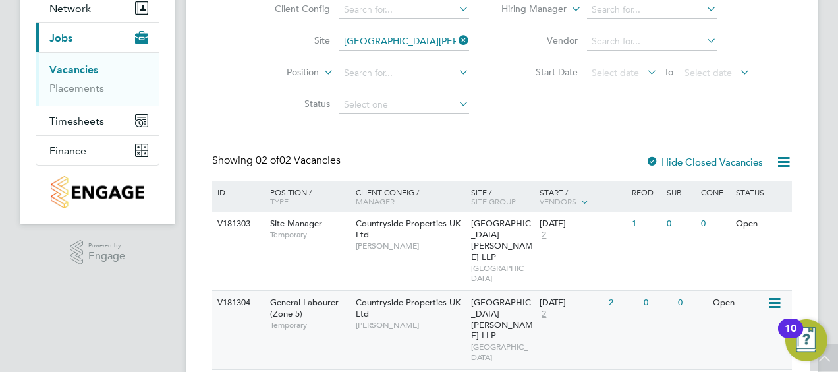
click at [444, 291] on div "Countryside Properties UK Ltd Megan Keeling" at bounding box center [410, 313] width 115 height 45
